Goal: Information Seeking & Learning: Learn about a topic

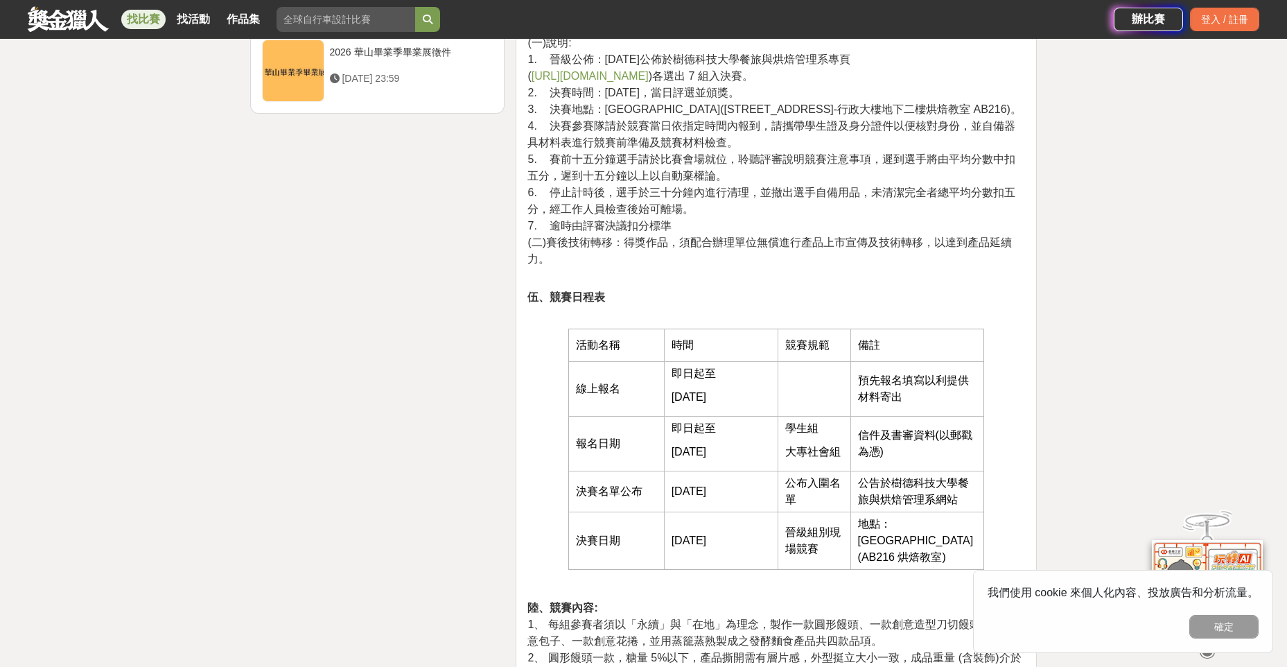
scroll to position [1941, 0]
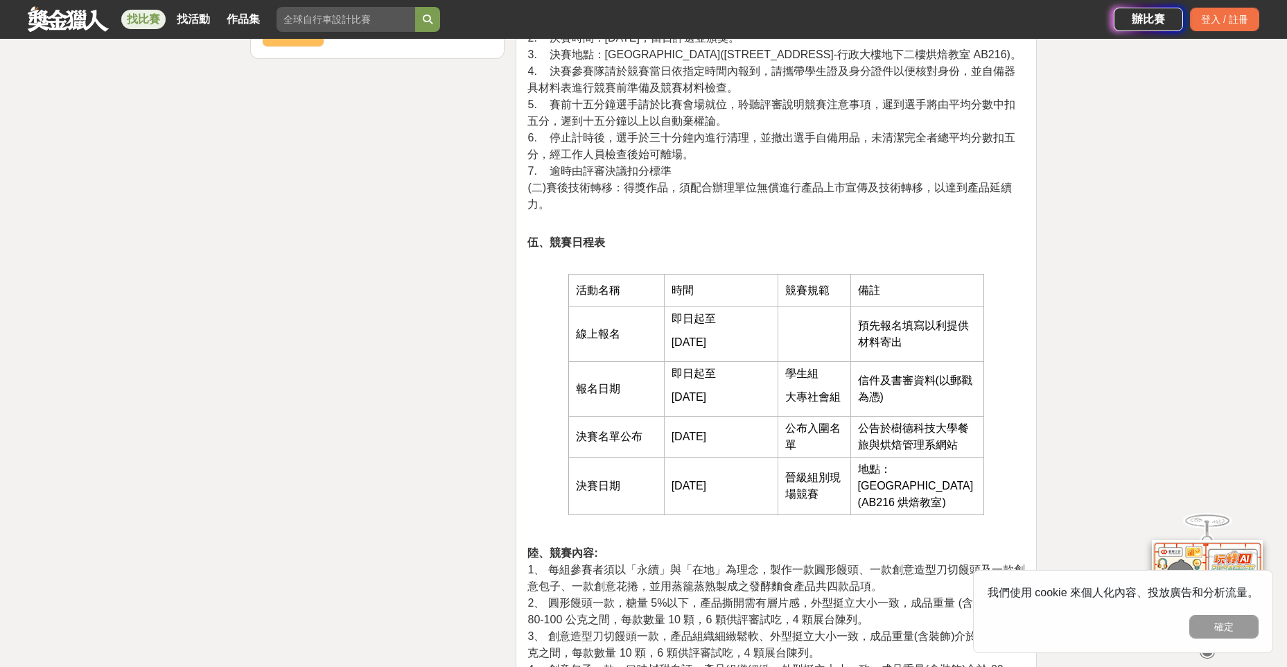
click at [672, 517] on button "確定" at bounding box center [1223, 627] width 69 height 24
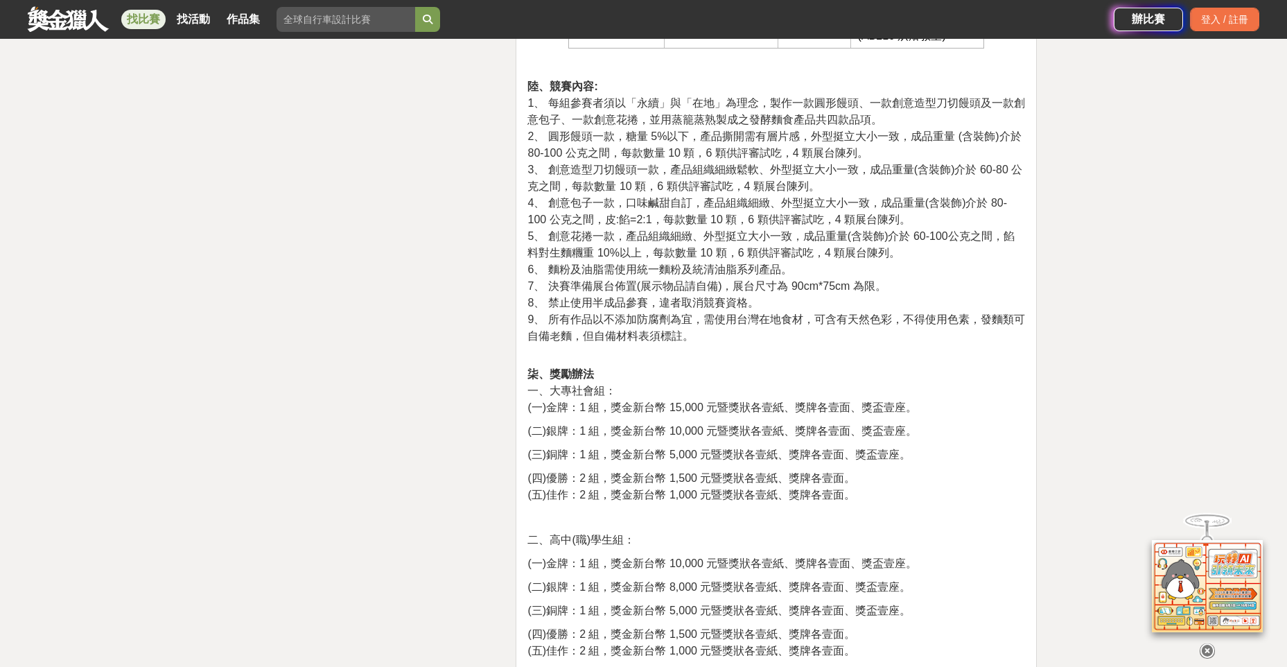
scroll to position [2426, 0]
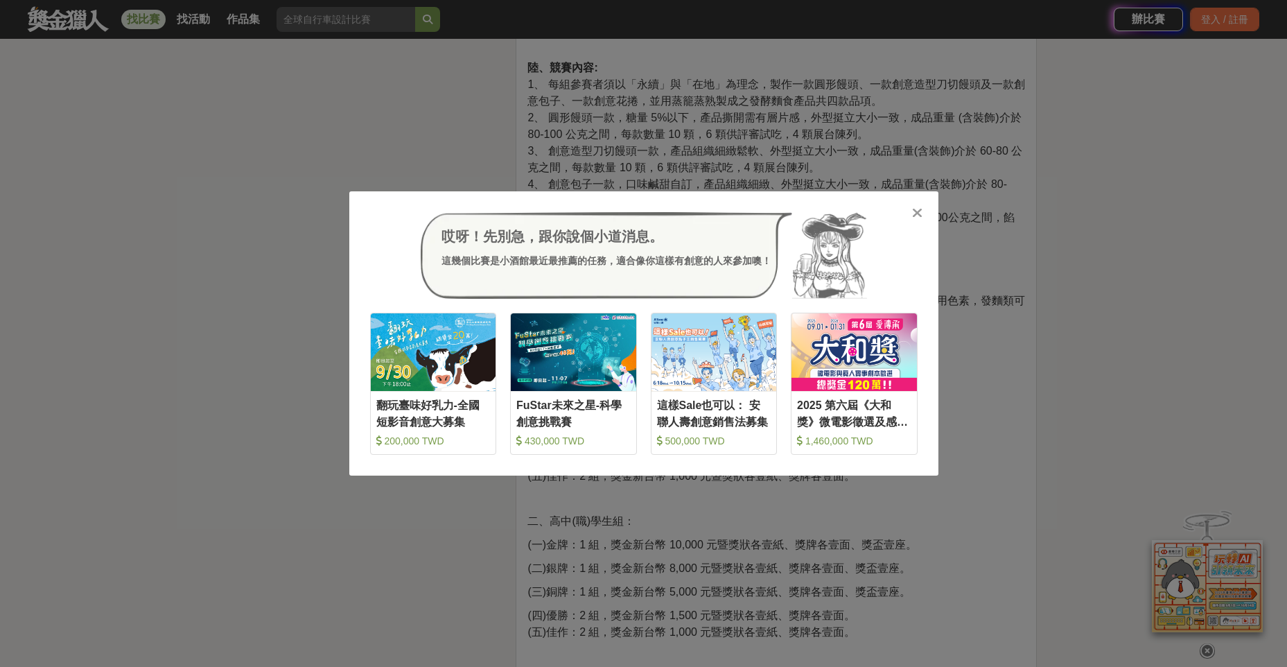
click at [672, 209] on icon at bounding box center [917, 213] width 10 height 14
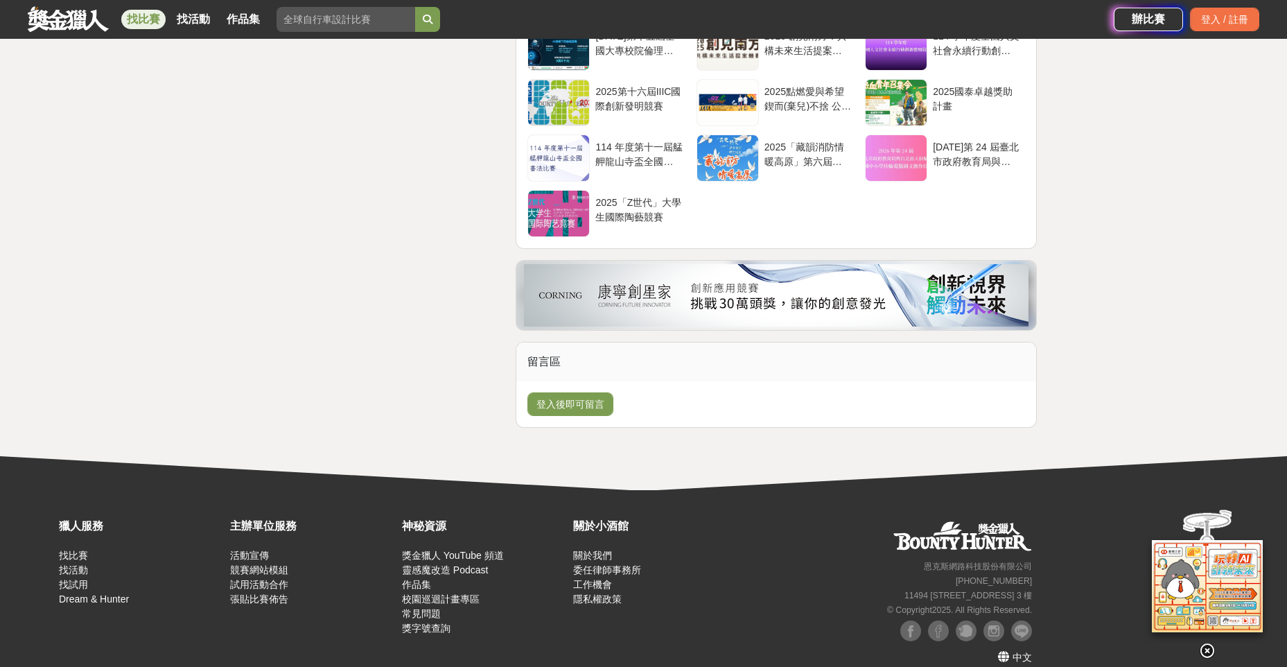
scroll to position [6509, 0]
click at [630, 563] on link "委任律師事務所" at bounding box center [607, 568] width 68 height 11
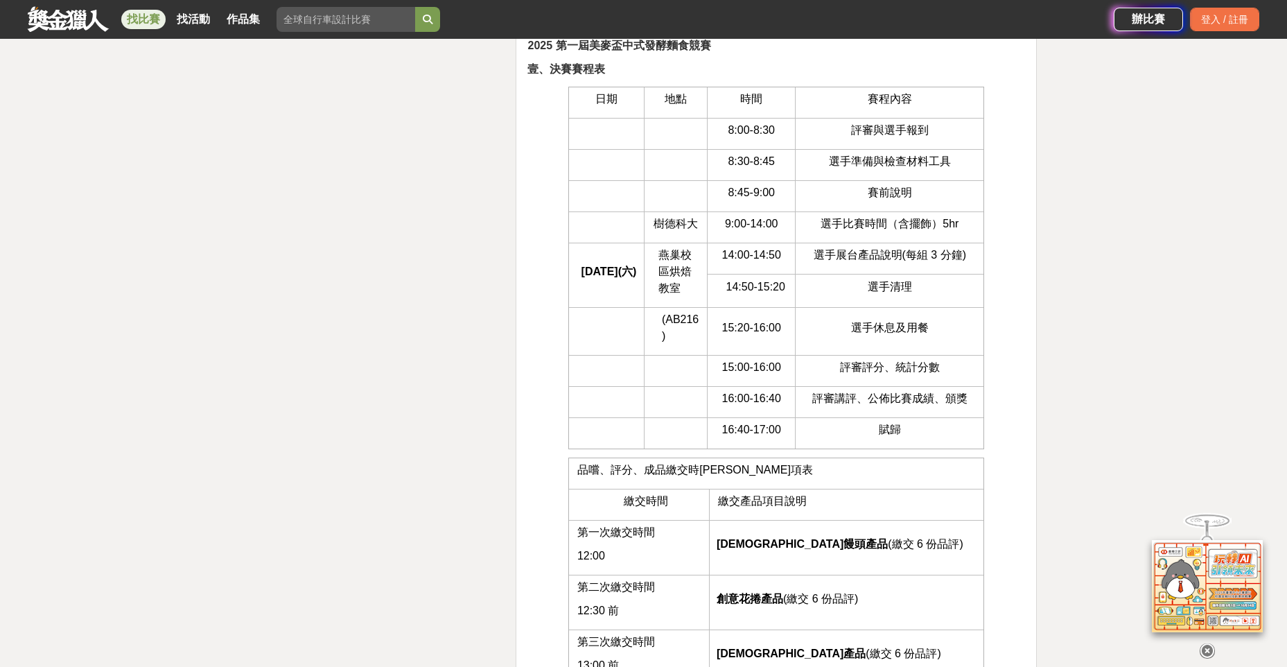
scroll to position [3465, 0]
